Goal: Task Accomplishment & Management: Manage account settings

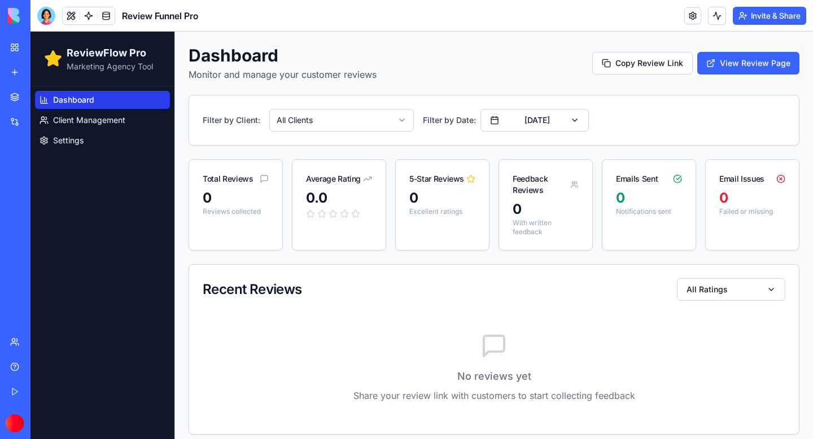
click at [364, 113] on html "ReviewFlow Pro Marketing Agency Tool Dashboard Client Management Settings Dashb…" at bounding box center [421, 240] width 782 height 417
click at [574, 129] on button "[DATE]" at bounding box center [534, 120] width 108 height 23
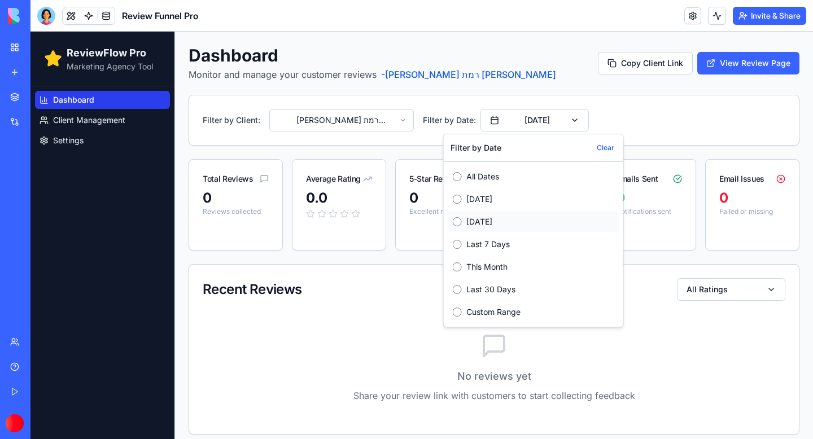
click at [480, 226] on label "[DATE]" at bounding box center [540, 221] width 148 height 11
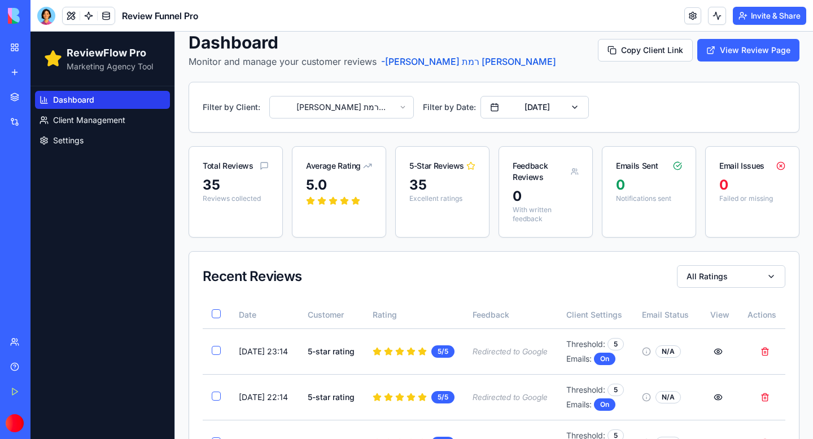
scroll to position [7, 0]
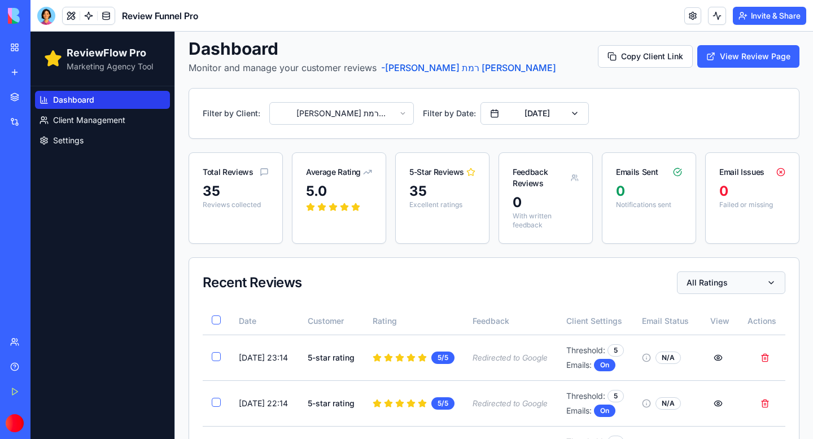
click at [774, 274] on button "All Ratings" at bounding box center [731, 283] width 108 height 23
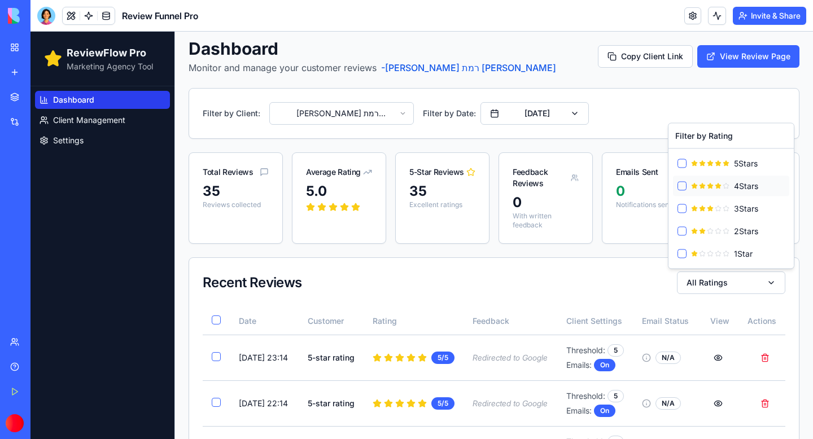
click at [687, 186] on div "4 Star s" at bounding box center [731, 186] width 116 height 20
click at [684, 184] on button "4 Star s" at bounding box center [681, 186] width 9 height 9
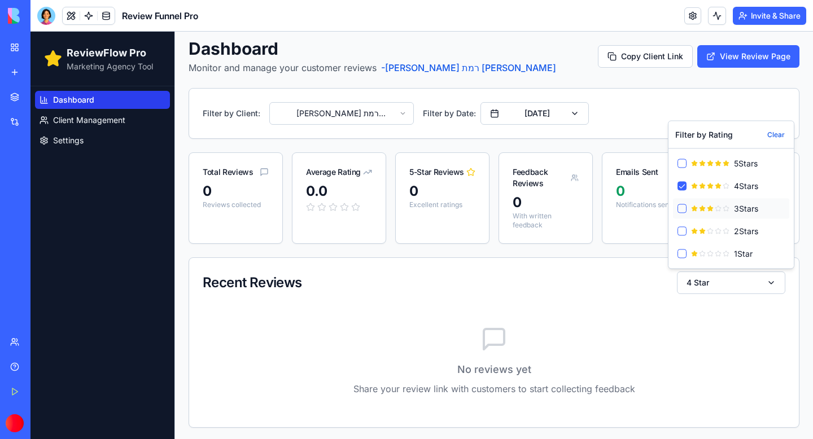
click at [684, 205] on button "3 Star s" at bounding box center [681, 208] width 9 height 9
click at [681, 226] on div "2 Star s" at bounding box center [731, 231] width 116 height 20
click at [681, 239] on div "2 Star s" at bounding box center [731, 231] width 116 height 20
click at [681, 236] on div "2 Star s" at bounding box center [731, 231] width 116 height 20
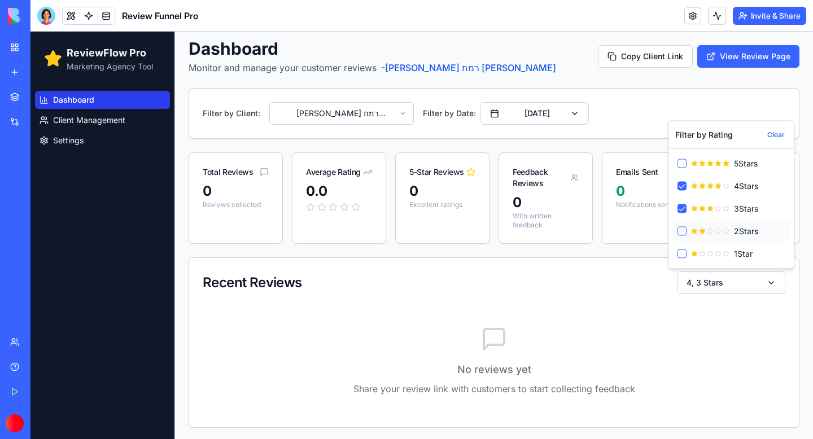
click at [683, 229] on button "2 Star s" at bounding box center [681, 231] width 9 height 9
click at [683, 252] on button "1 Star" at bounding box center [681, 254] width 9 height 9
click at [570, 115] on button "[DATE]" at bounding box center [534, 113] width 108 height 23
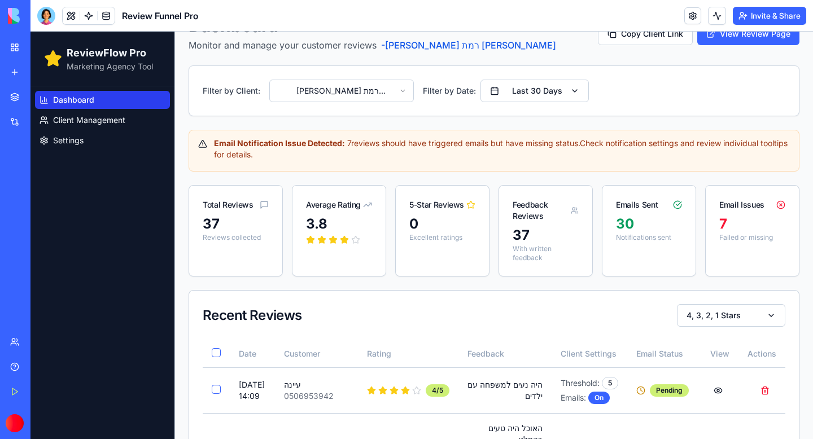
scroll to position [0, 0]
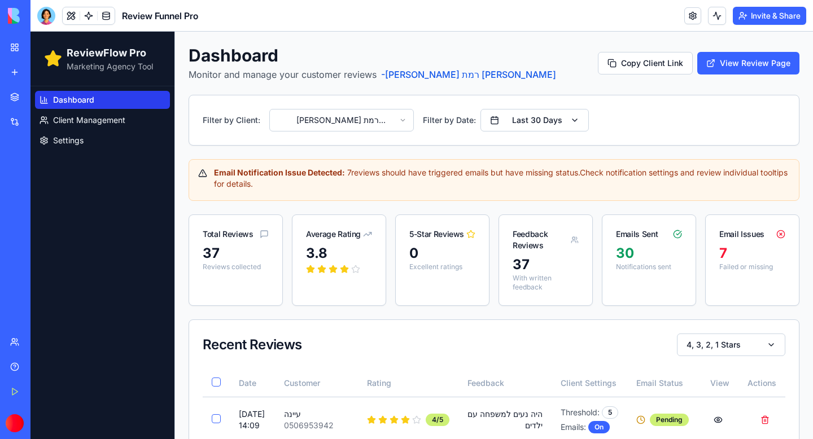
click at [509, 55] on div "Dashboard Monitor and manage your customer reviews - [PERSON_NAME] רמת [PERSON_…" at bounding box center [494, 63] width 611 height 36
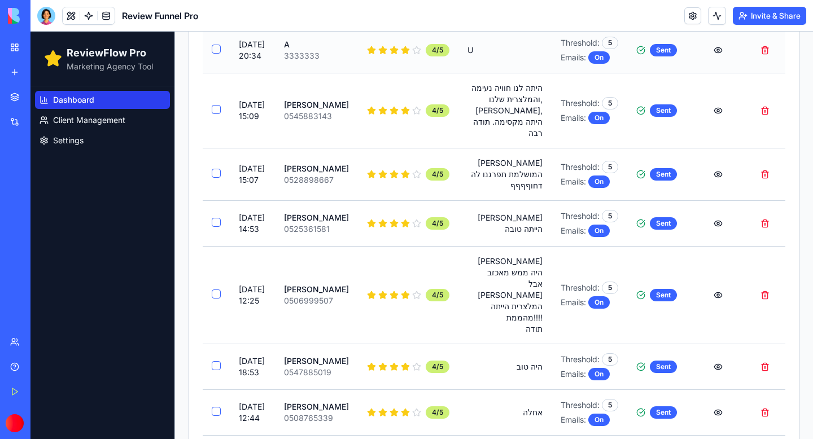
scroll to position [1146, 0]
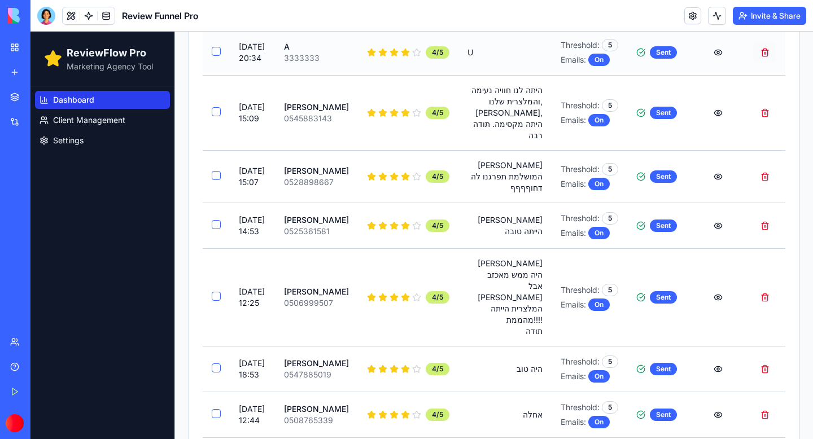
click at [765, 63] on button "Delete review from A" at bounding box center [765, 52] width 23 height 20
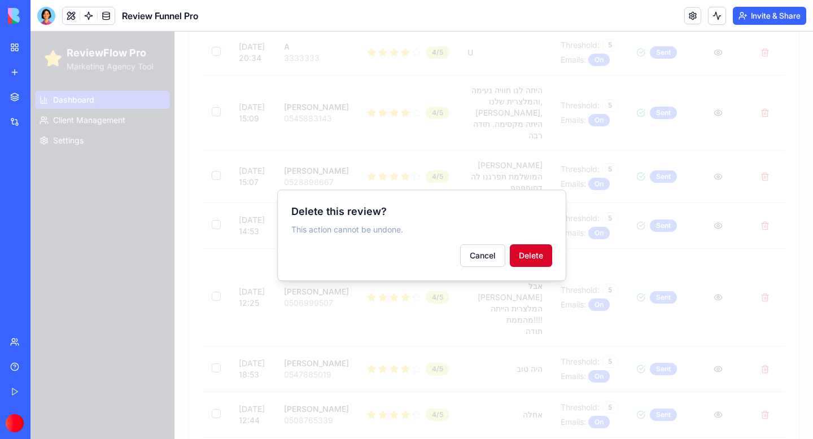
click at [535, 253] on button "Delete" at bounding box center [531, 255] width 42 height 23
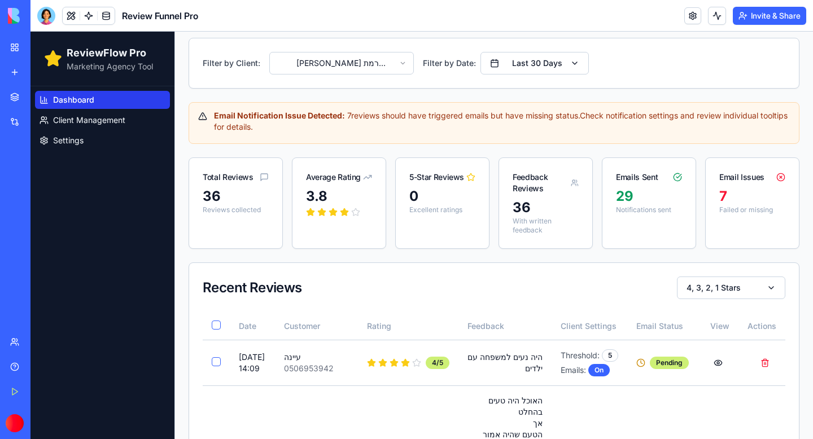
scroll to position [36, 0]
